Goal: Find contact information: Find contact information

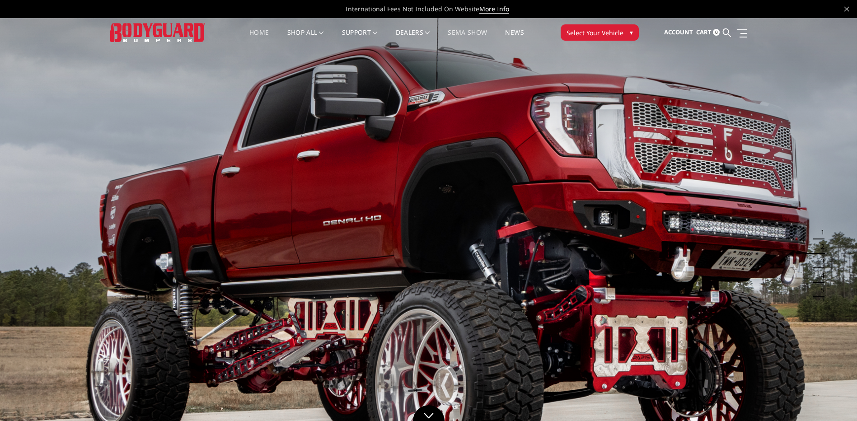
click at [479, 30] on link "SEMA Show" at bounding box center [467, 38] width 39 height 18
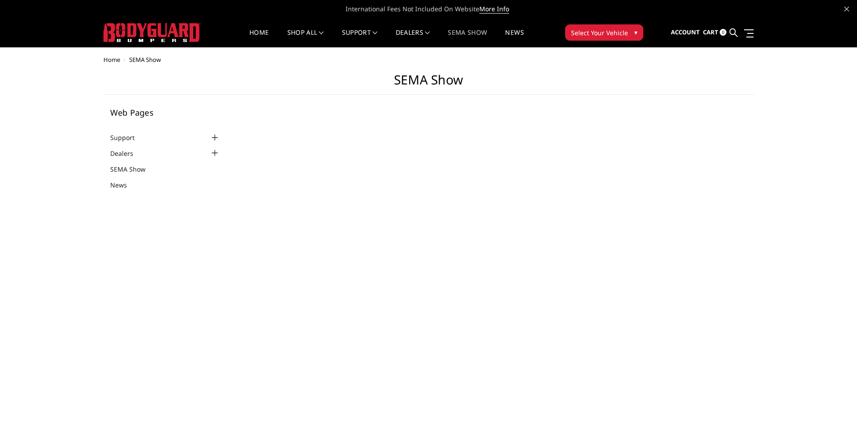
select select "US"
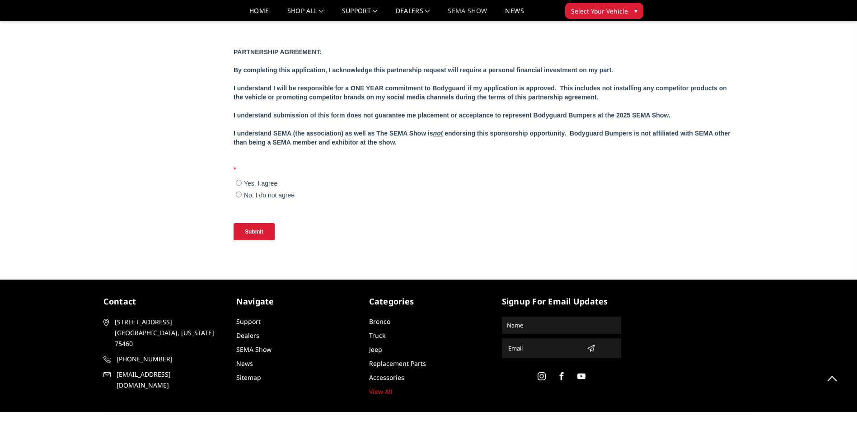
scroll to position [923, 0]
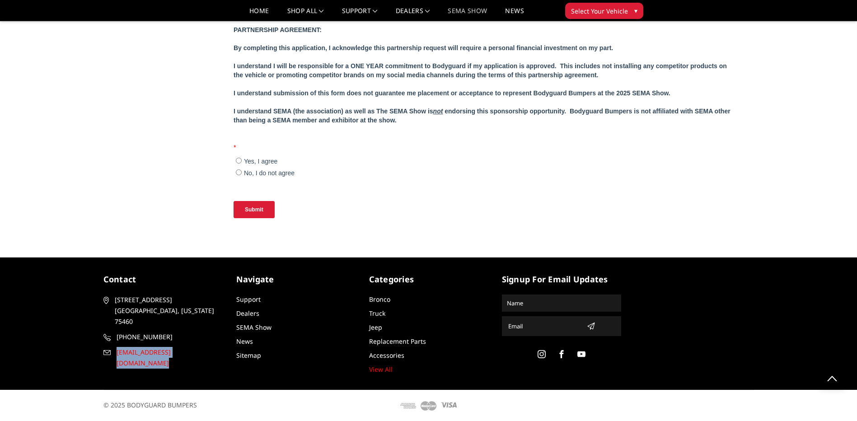
drag, startPoint x: 226, startPoint y: 344, endPoint x: 110, endPoint y: 342, distance: 115.7
click at [110, 342] on div "contact 2675 Farm Road 79 Paris, Texas 75460 903-785-8939 support@bodyguardbump…" at bounding box center [163, 323] width 133 height 100
copy link "[EMAIL_ADDRESS][DOMAIN_NAME]"
